Goal: Task Accomplishment & Management: Use online tool/utility

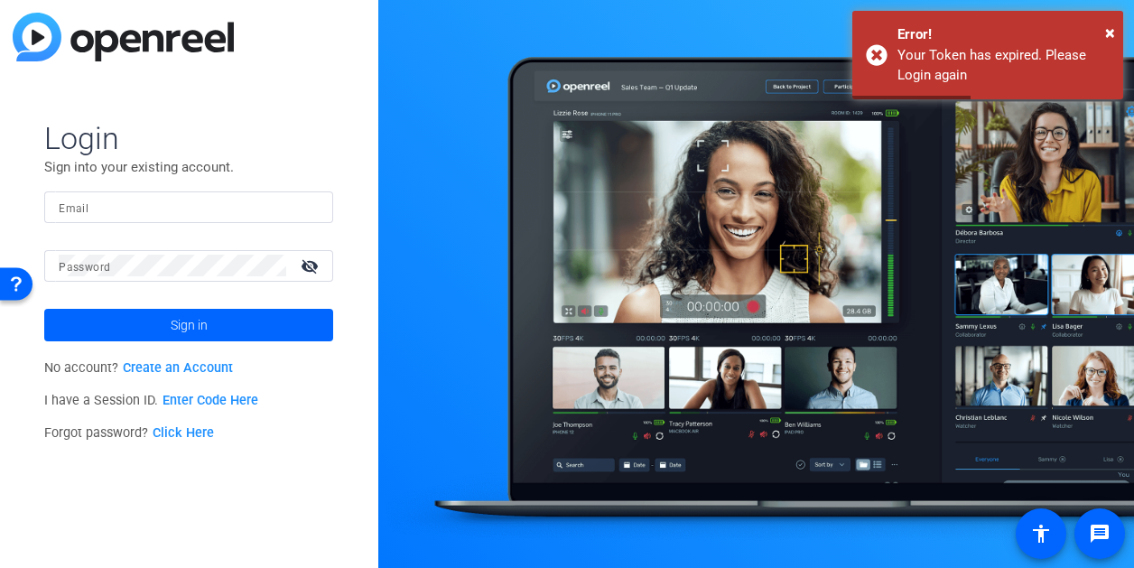
click at [122, 209] on input "Email" at bounding box center [189, 207] width 260 height 22
type input "[PERSON_NAME][EMAIL_ADDRESS][PERSON_NAME][DOMAIN_NAME]"
click at [127, 253] on div at bounding box center [173, 266] width 228 height 32
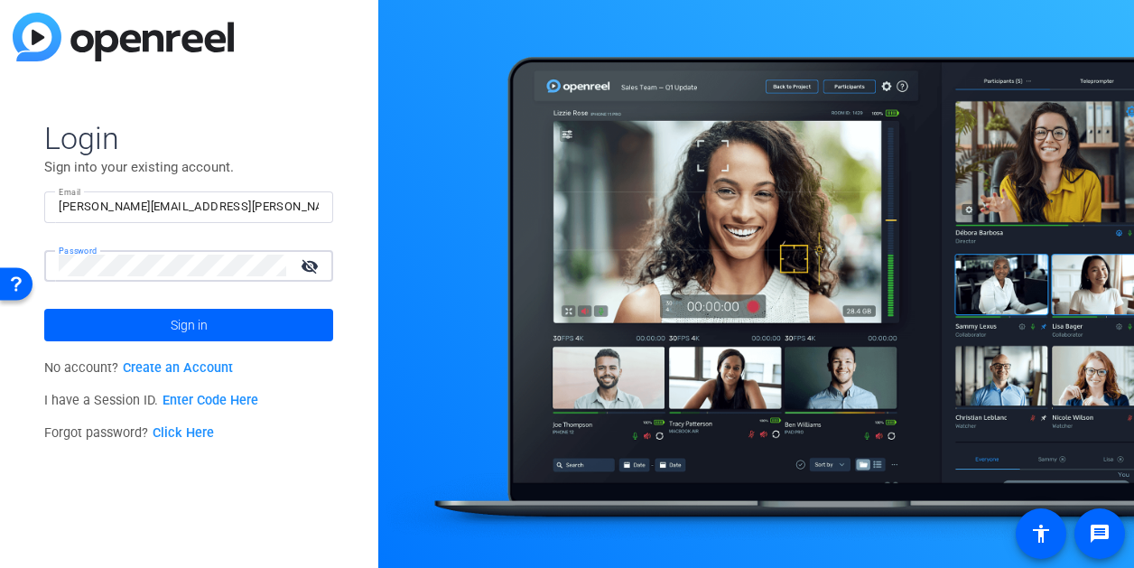
click at [44, 309] on button "Sign in" at bounding box center [188, 325] width 289 height 33
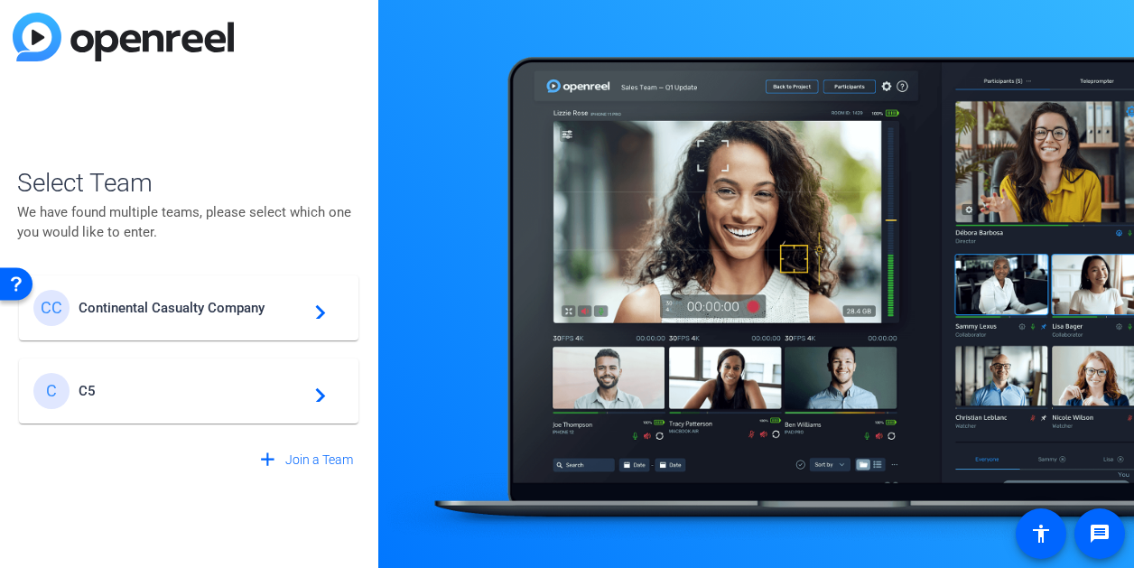
click at [122, 313] on span "Continental Casualty Company" at bounding box center [192, 308] width 226 height 16
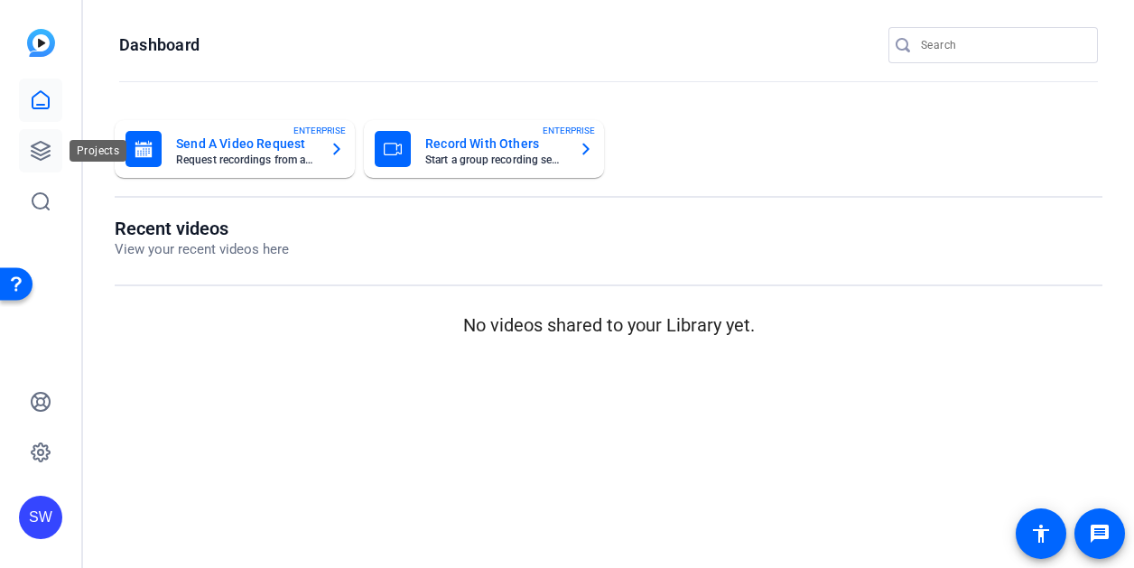
click at [34, 146] on icon at bounding box center [41, 151] width 22 height 22
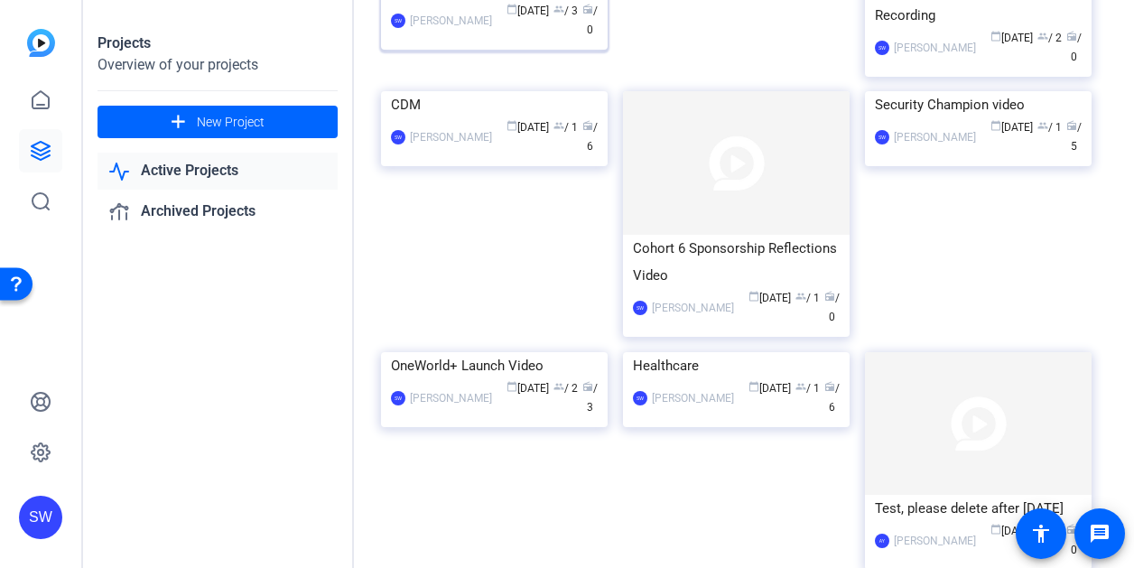
scroll to position [361, 0]
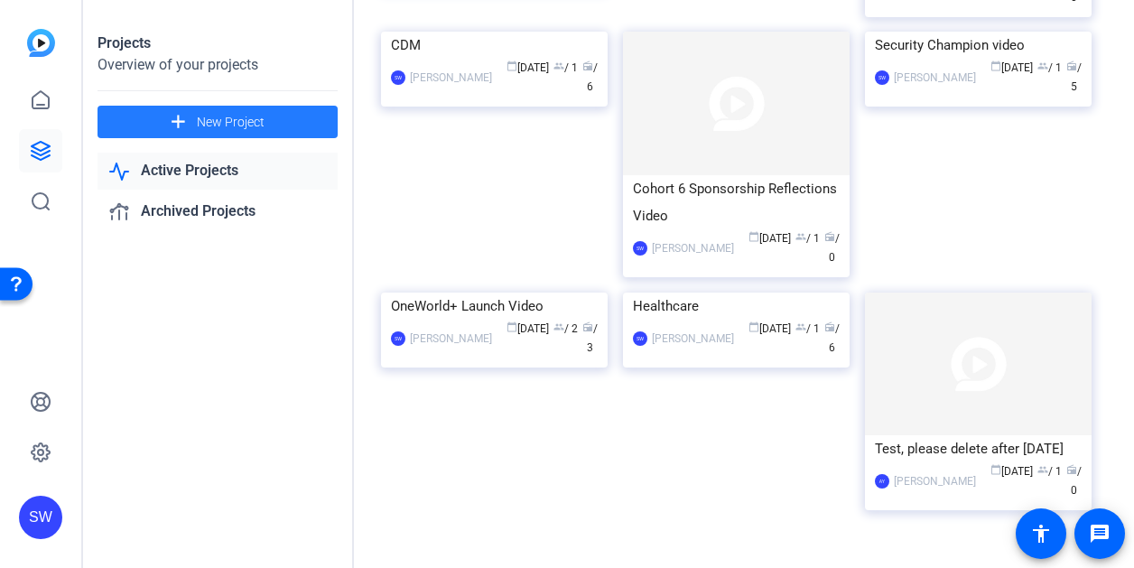
click at [198, 120] on span "New Project" at bounding box center [231, 122] width 68 height 19
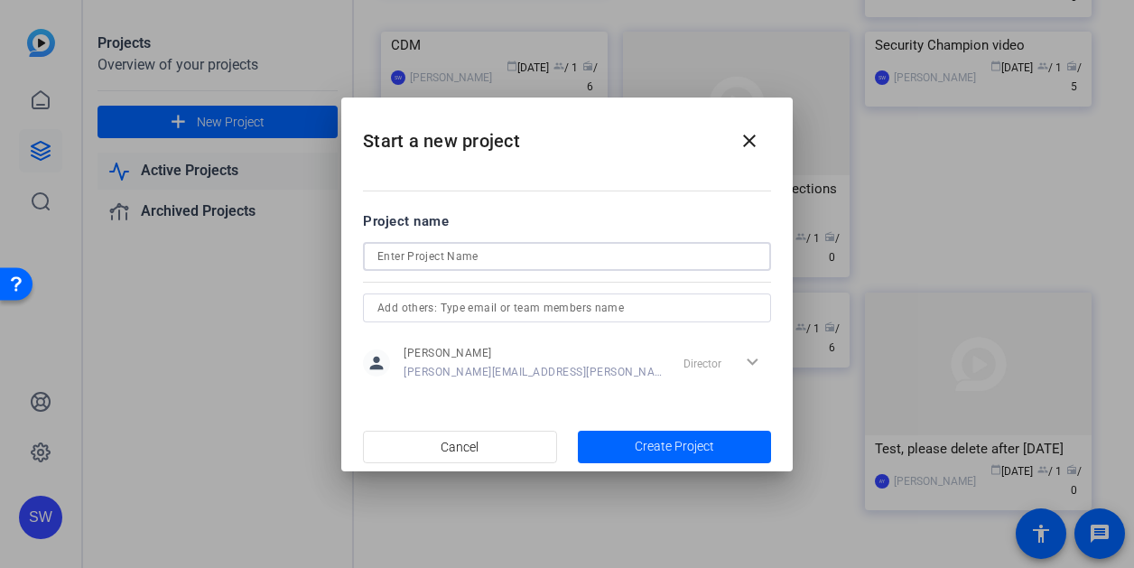
click at [42, 281] on input at bounding box center [32, 290] width 19 height 19
type input "Re-record Town Hall message"
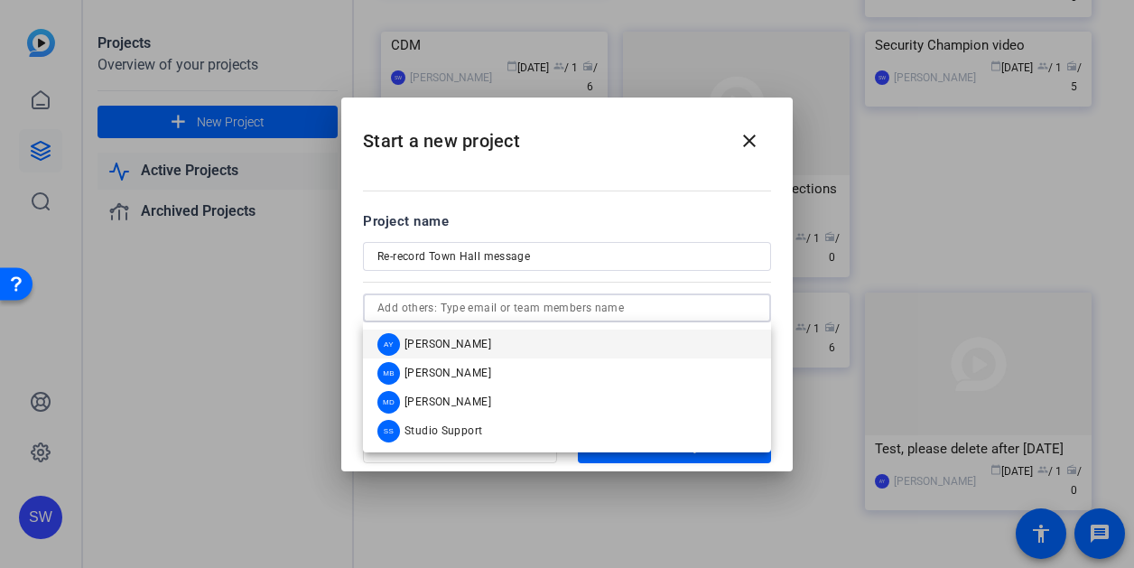
click at [597, 312] on input "text" at bounding box center [567, 308] width 379 height 22
click at [294, 378] on mat-option "AY [PERSON_NAME]" at bounding box center [175, 384] width 238 height 12
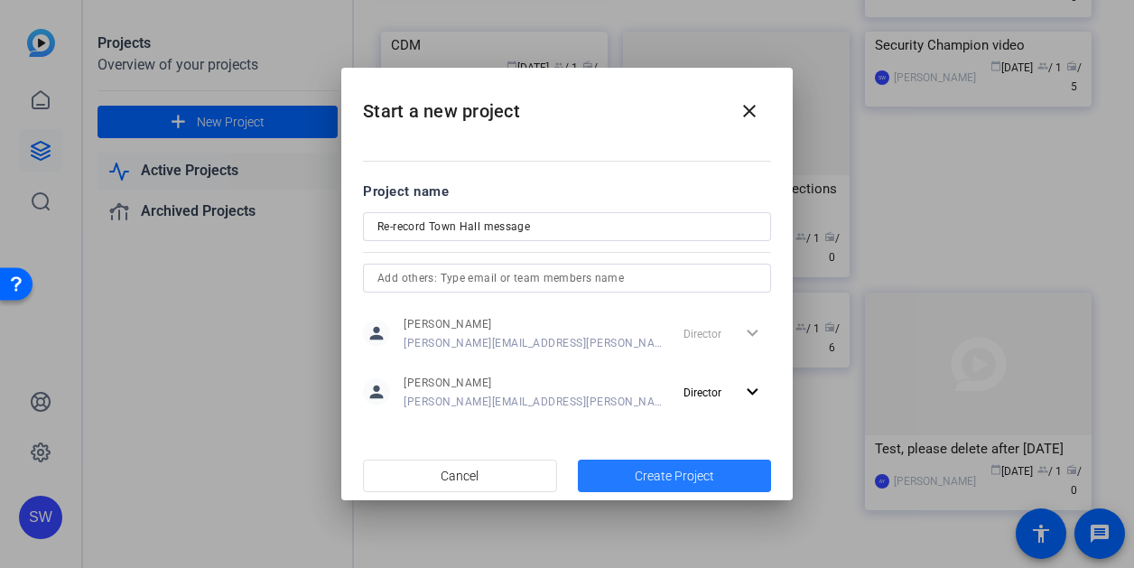
click at [0, 0] on span "Create Project" at bounding box center [0, 0] width 0 height 0
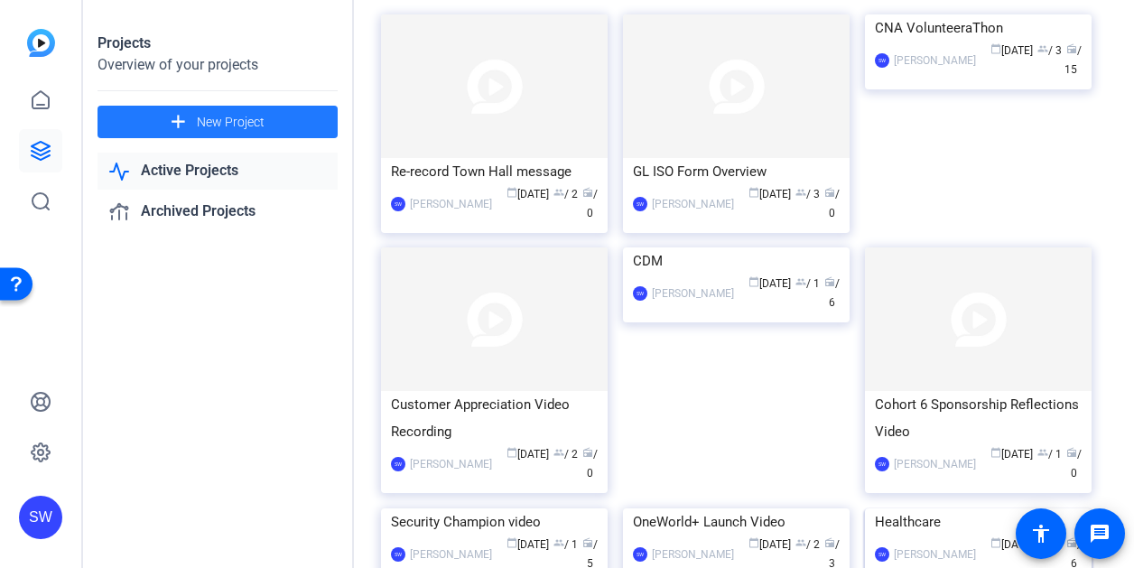
scroll to position [78, 0]
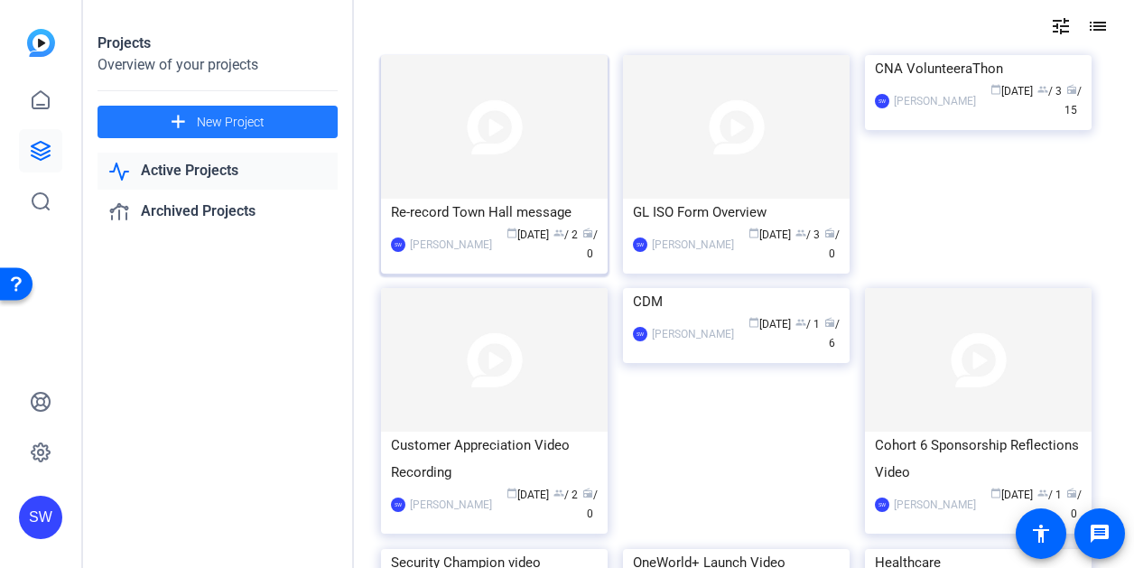
click at [501, 257] on div "calendar_today [DATE] group / 2 radio / 0" at bounding box center [549, 245] width 97 height 38
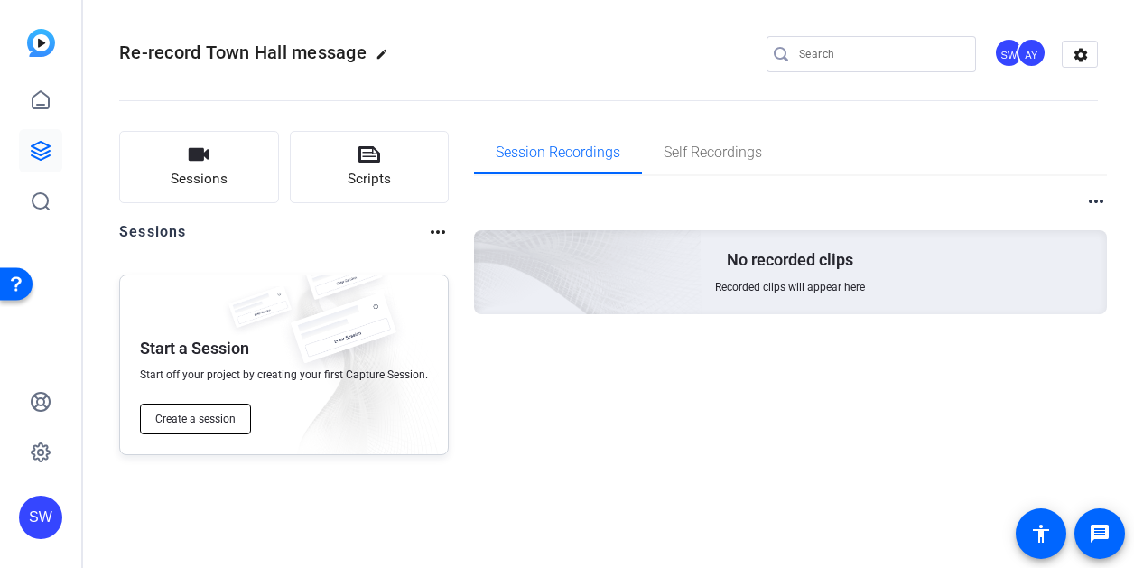
click at [204, 420] on span "Create a session" at bounding box center [195, 419] width 80 height 14
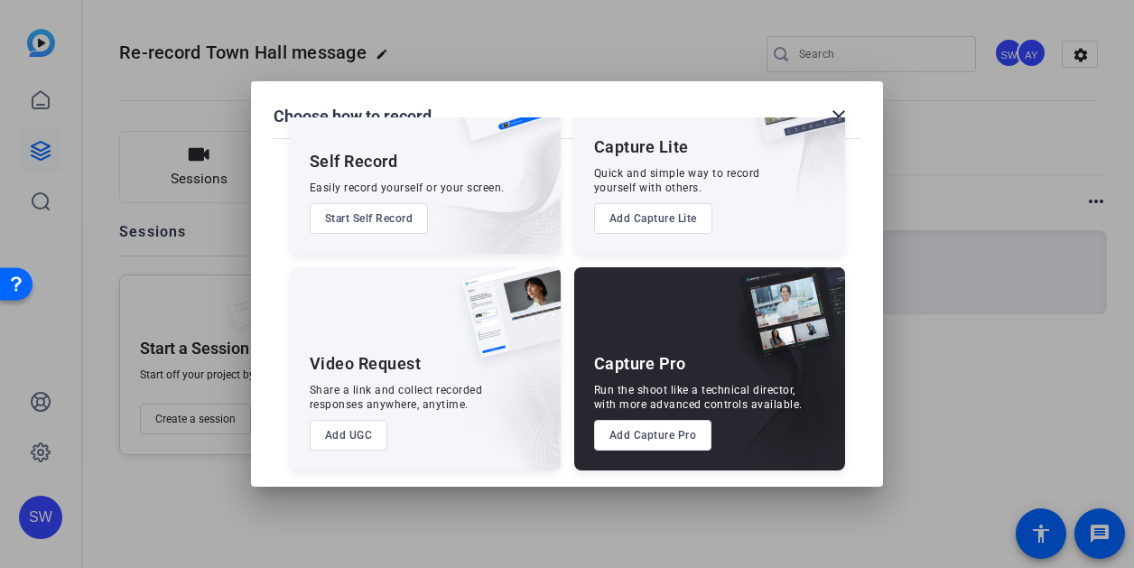
scroll to position [105, 0]
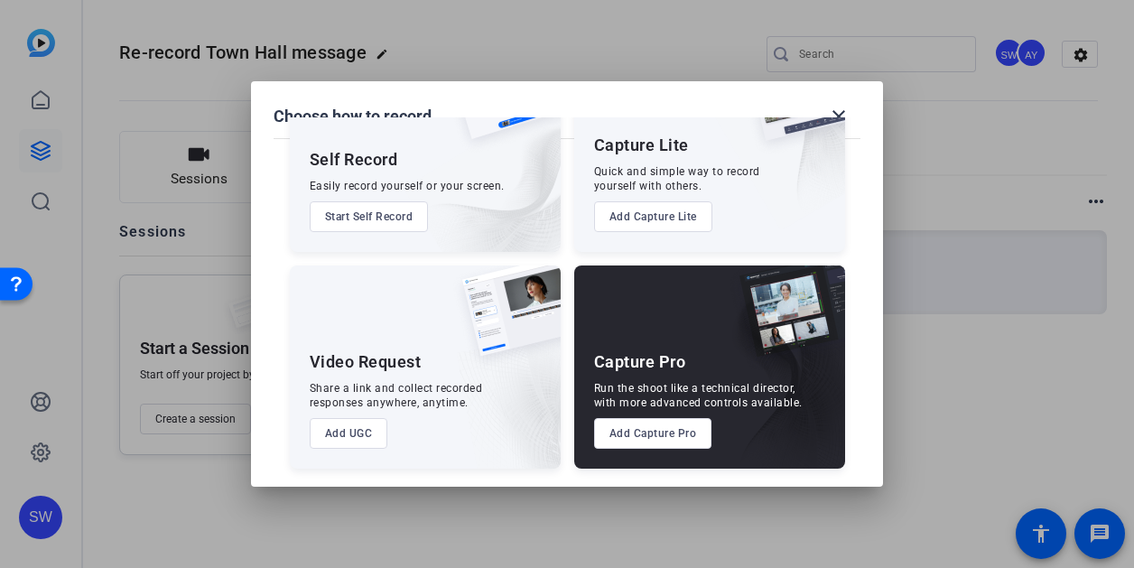
click at [626, 436] on button "Add Capture Pro" at bounding box center [653, 433] width 118 height 31
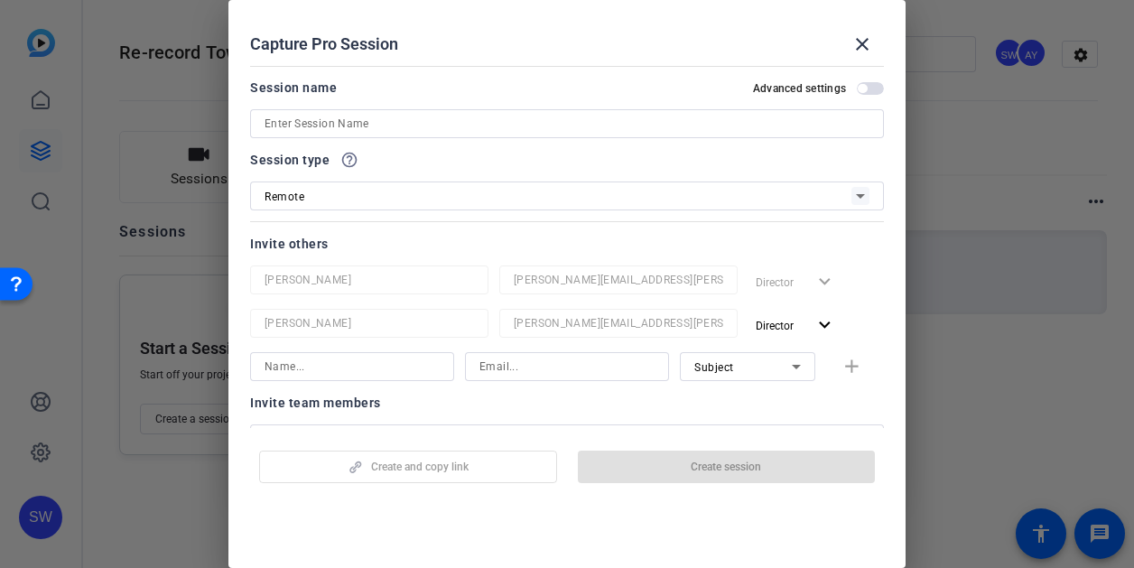
click at [433, 130] on input at bounding box center [567, 124] width 605 height 22
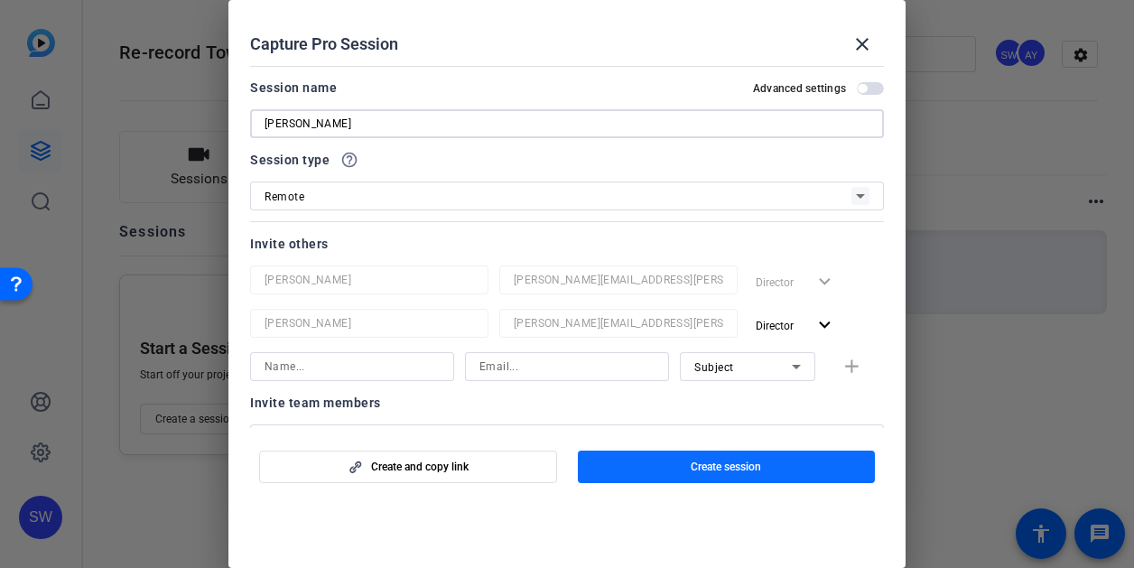
type input "[PERSON_NAME]"
click at [643, 472] on span "button" at bounding box center [727, 466] width 298 height 43
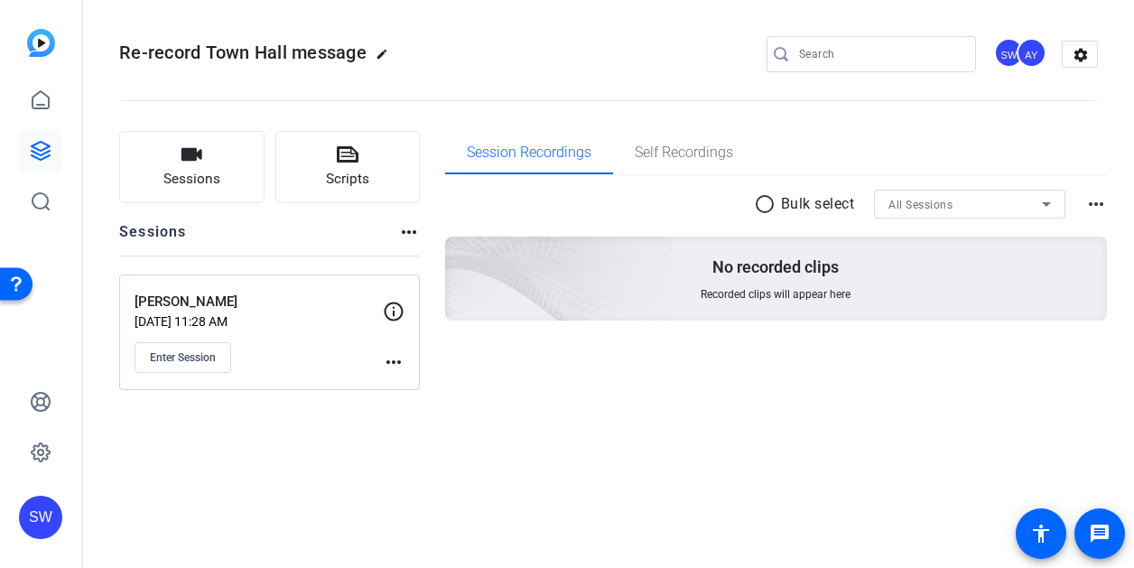
click at [391, 364] on mat-icon "more_horiz" at bounding box center [394, 362] width 22 height 22
click at [415, 391] on span "Edit Session" at bounding box center [438, 389] width 82 height 22
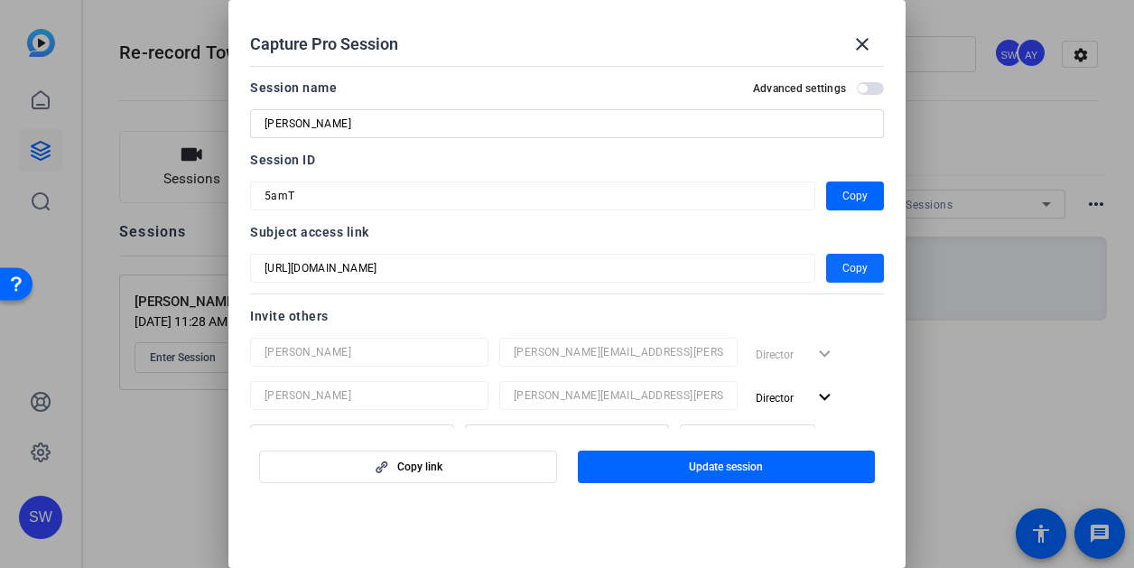
click at [850, 264] on span "Copy" at bounding box center [855, 268] width 25 height 22
click at [723, 468] on span "Update session" at bounding box center [726, 467] width 74 height 14
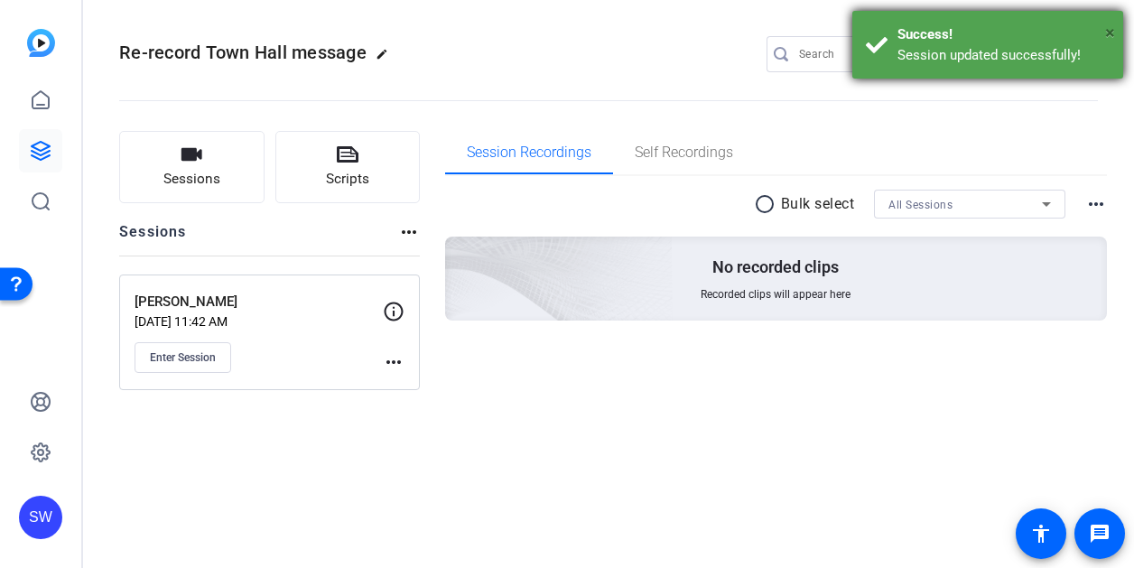
click at [1112, 28] on span "×" at bounding box center [1110, 33] width 10 height 22
